Goal: Register for event/course

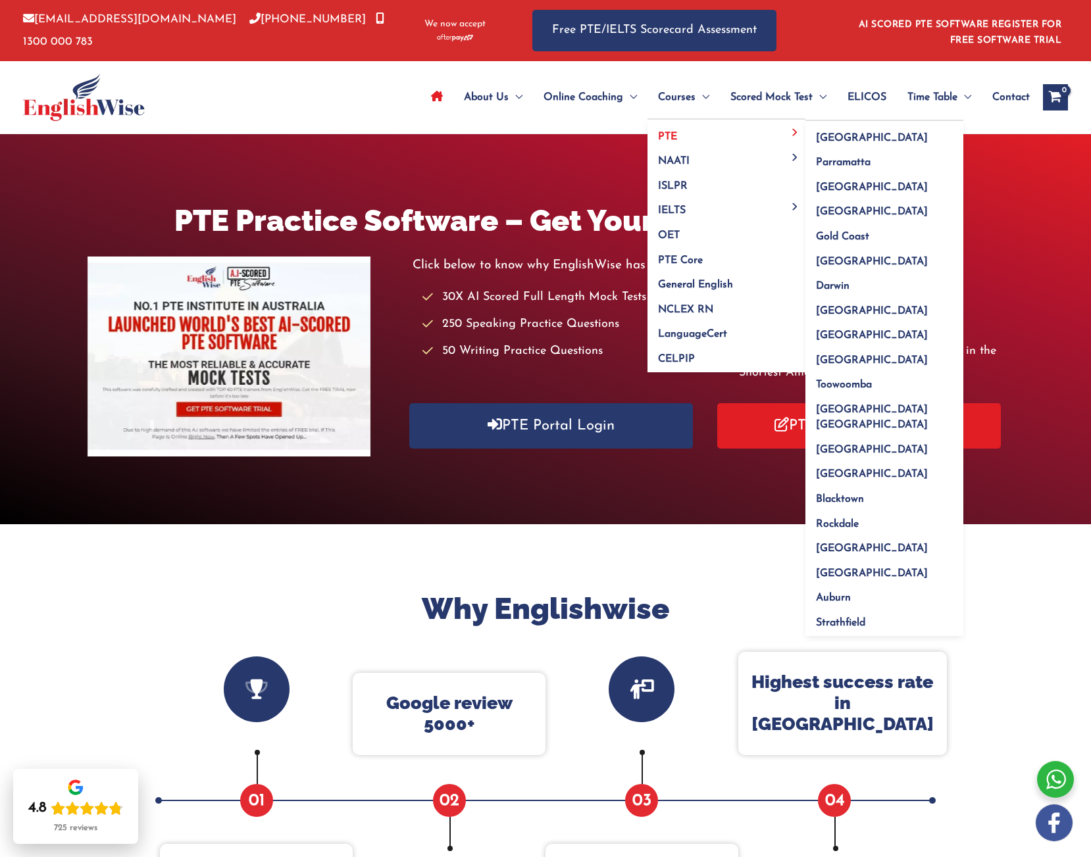
click at [691, 133] on link "PTE" at bounding box center [726, 132] width 158 height 25
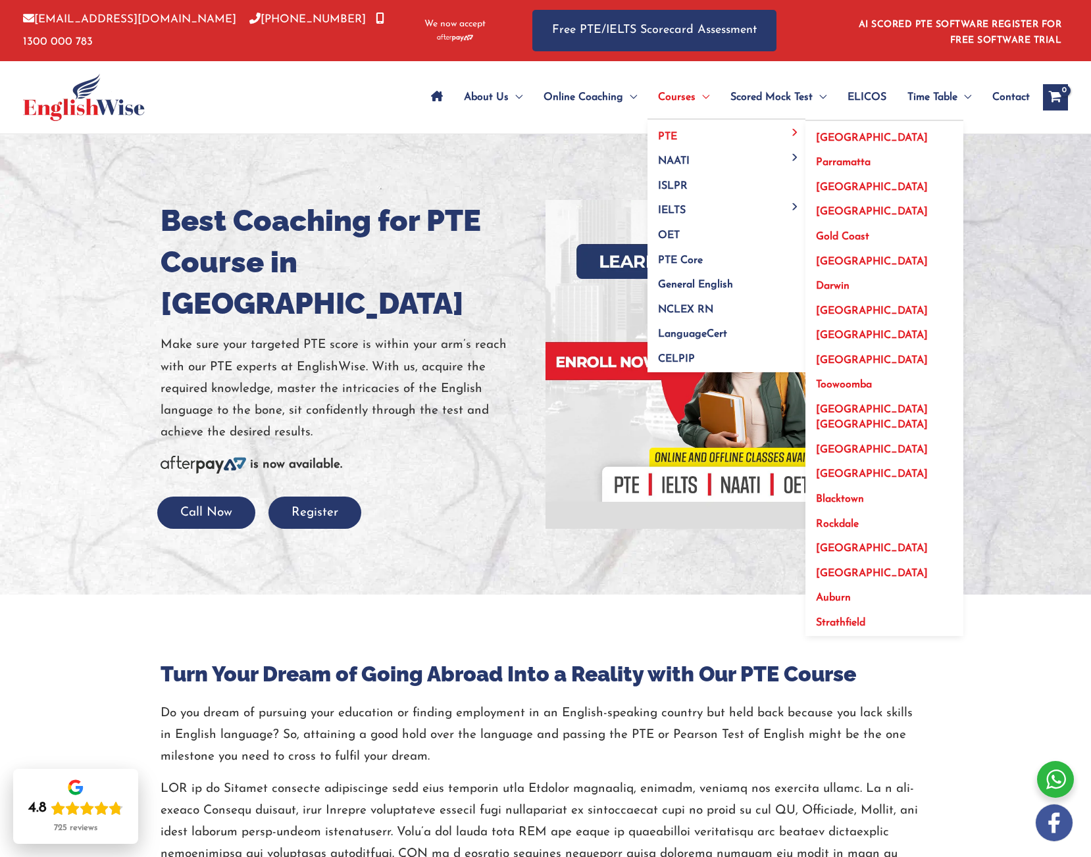
click at [848, 309] on span "[GEOGRAPHIC_DATA]" at bounding box center [872, 311] width 112 height 11
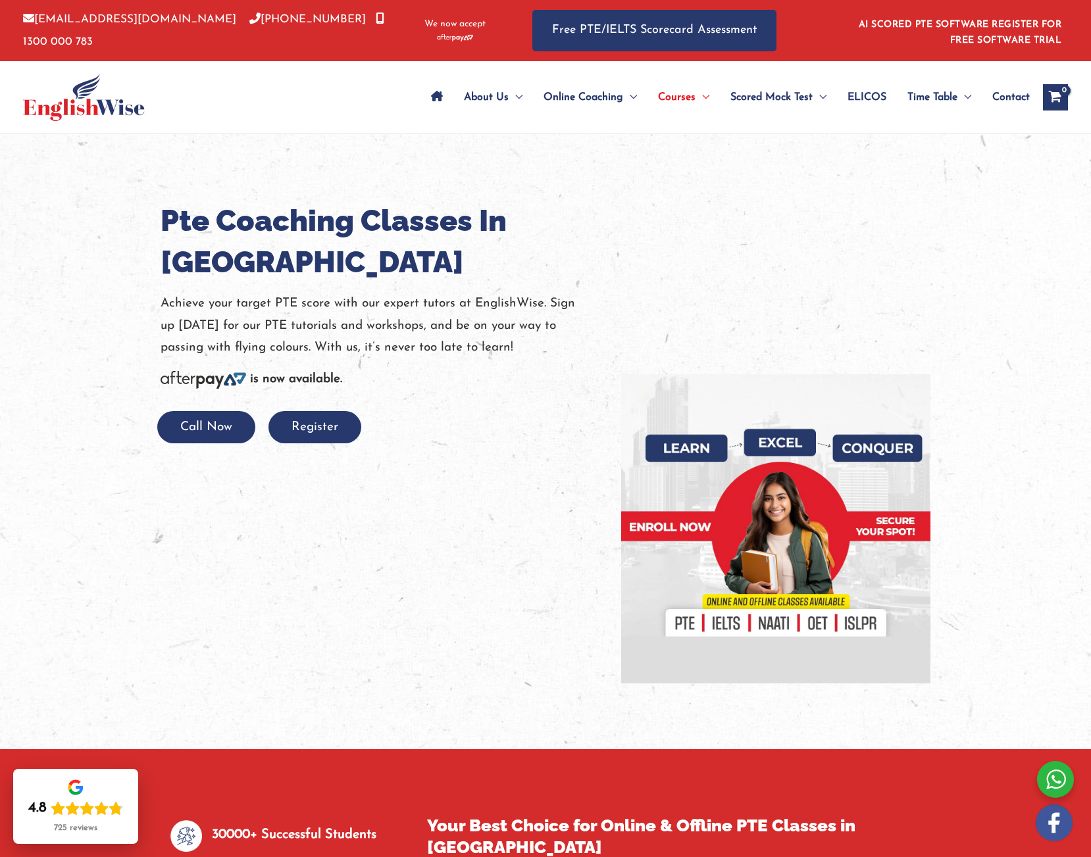
click at [418, 443] on div "Call Now Register" at bounding box center [380, 427] width 421 height 32
